Goal: Information Seeking & Learning: Learn about a topic

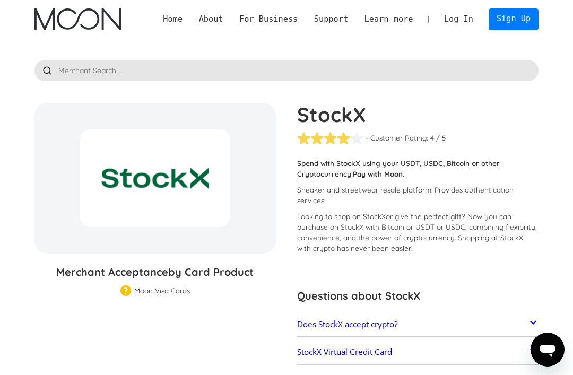
click at [255, 56] on div at bounding box center [286, 60] width 504 height 43
click at [277, 55] on div at bounding box center [286, 60] width 504 height 43
click at [255, 62] on input "text" at bounding box center [286, 70] width 504 height 21
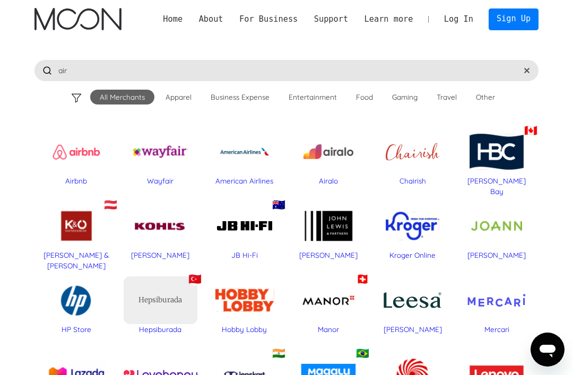
type input "air"
click at [87, 154] on div "Airbnb" at bounding box center [76, 152] width 73 height 48
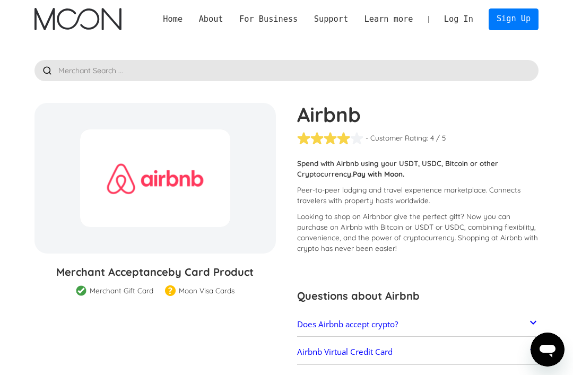
scroll to position [95, 0]
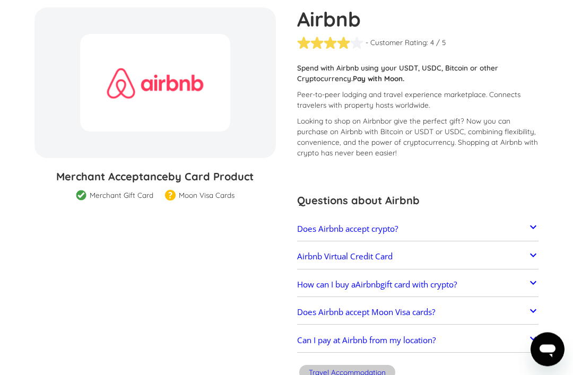
click at [505, 256] on link "Airbnb Virtual Credit Card" at bounding box center [417, 257] width 241 height 20
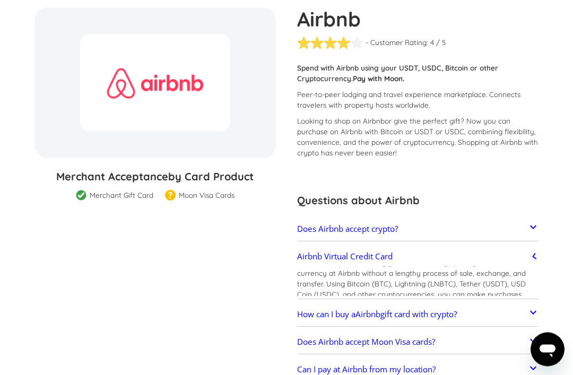
scroll to position [95, 0]
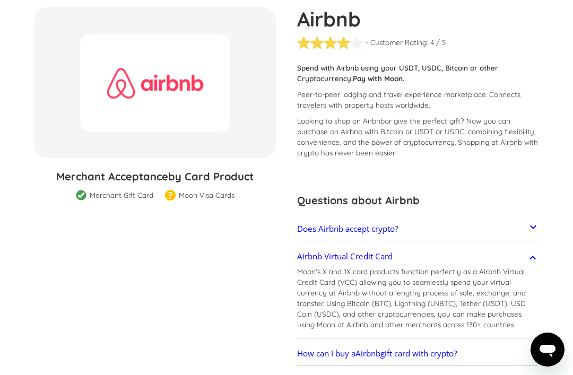
click at [511, 251] on link "Airbnb Virtual Credit Card" at bounding box center [417, 256] width 241 height 20
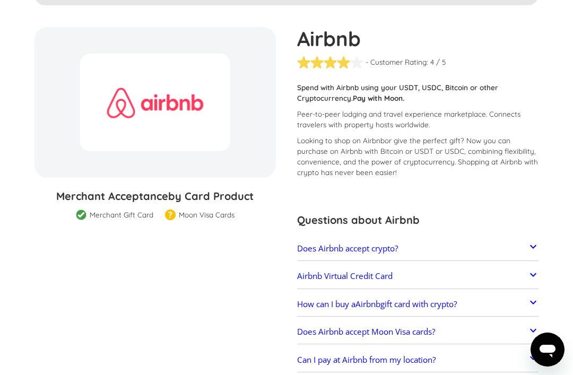
scroll to position [0, 0]
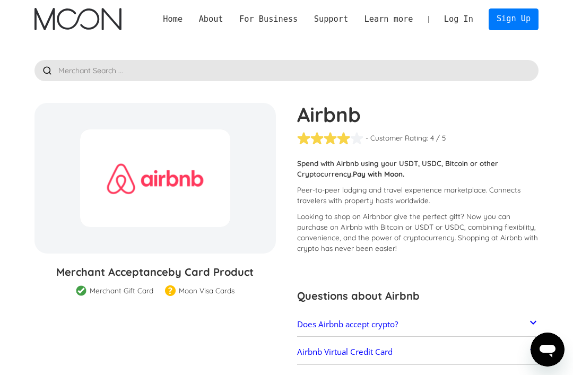
click at [82, 287] on img at bounding box center [81, 291] width 11 height 12
click at [170, 290] on img at bounding box center [170, 291] width 11 height 12
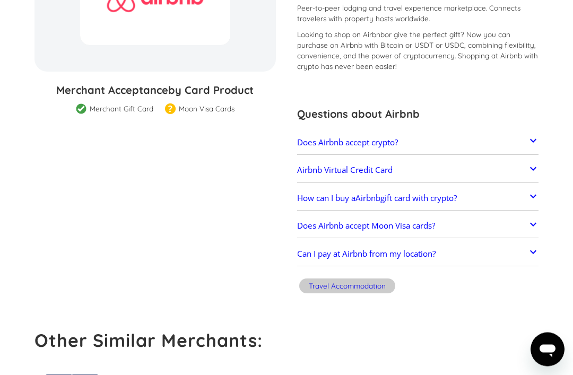
click at [419, 257] on h2 "Can I pay at Airbnb from my location?" at bounding box center [366, 254] width 139 height 10
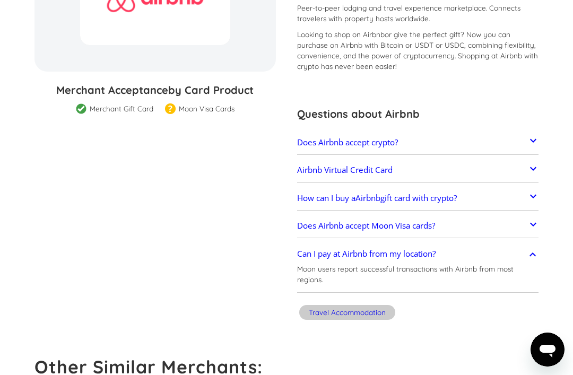
click at [496, 221] on link "Does Airbnb accept Moon Visa cards?" at bounding box center [417, 225] width 241 height 20
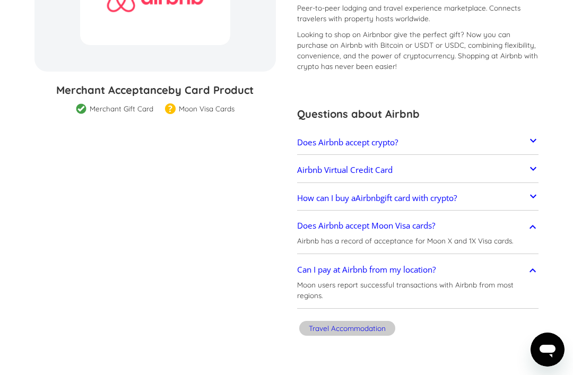
click at [517, 204] on link "How can I buy a Airbnb gift card with crypto?" at bounding box center [417, 198] width 241 height 20
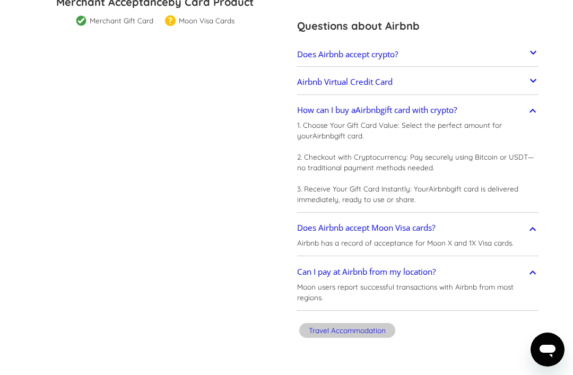
scroll to position [326, 0]
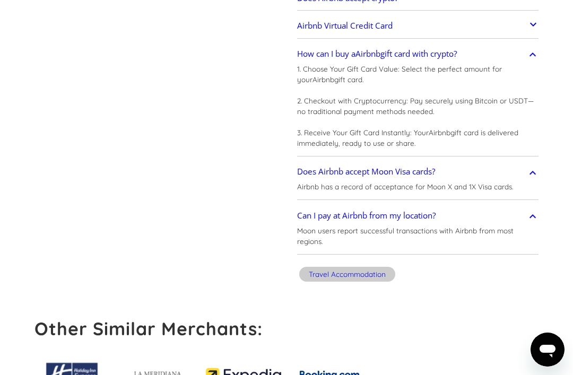
click at [386, 275] on div "Travel Accommodation" at bounding box center [347, 274] width 96 height 15
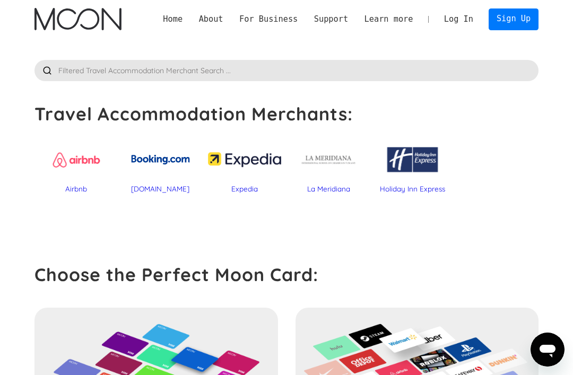
click at [65, 156] on div at bounding box center [76, 160] width 73 height 48
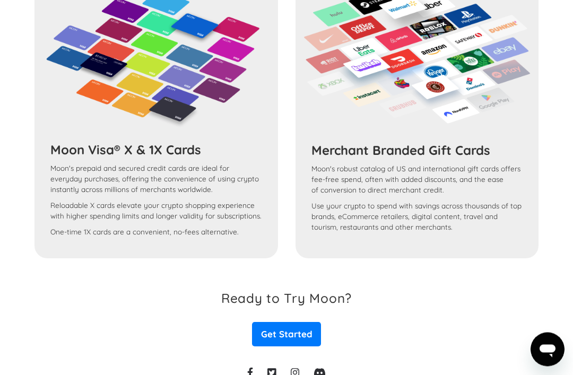
scroll to position [743, 0]
